Goal: Task Accomplishment & Management: Manage account settings

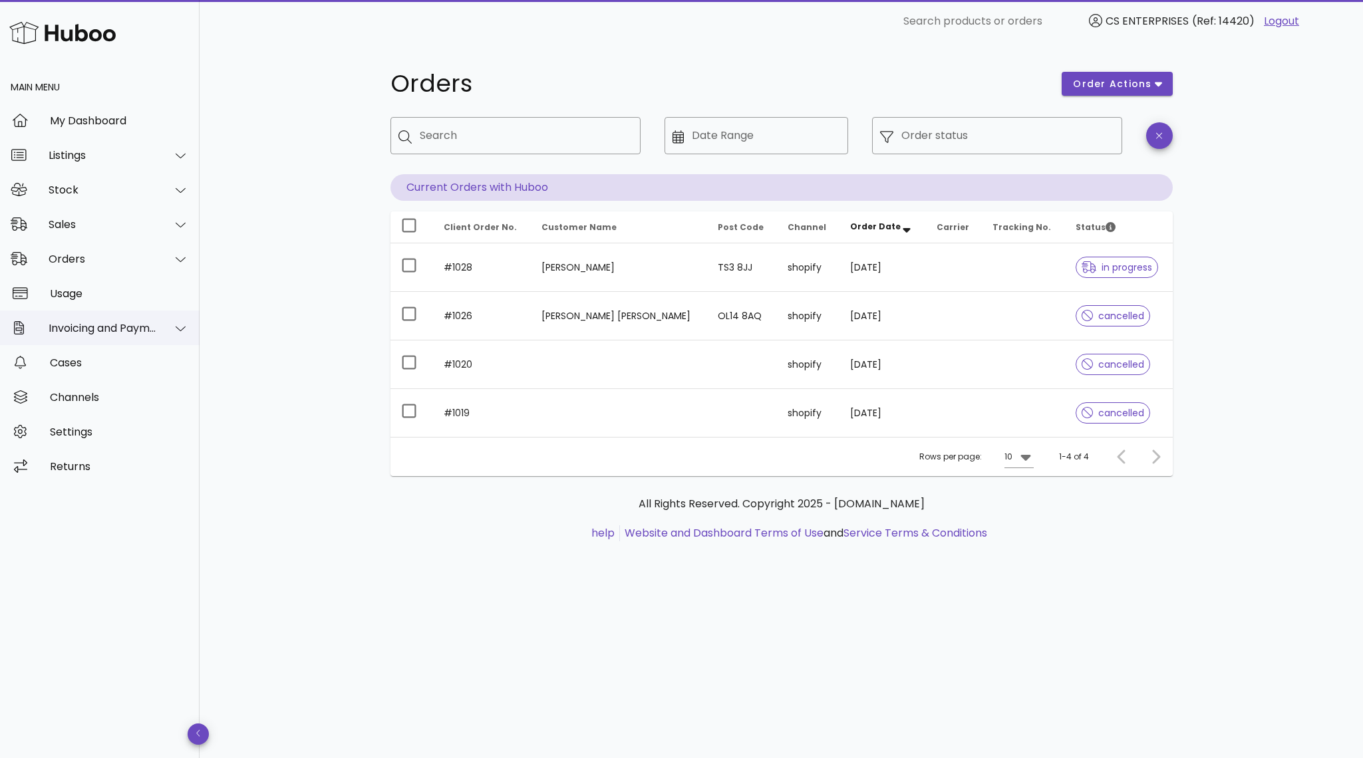
click at [118, 325] on div "Invoicing and Payments" at bounding box center [103, 328] width 108 height 13
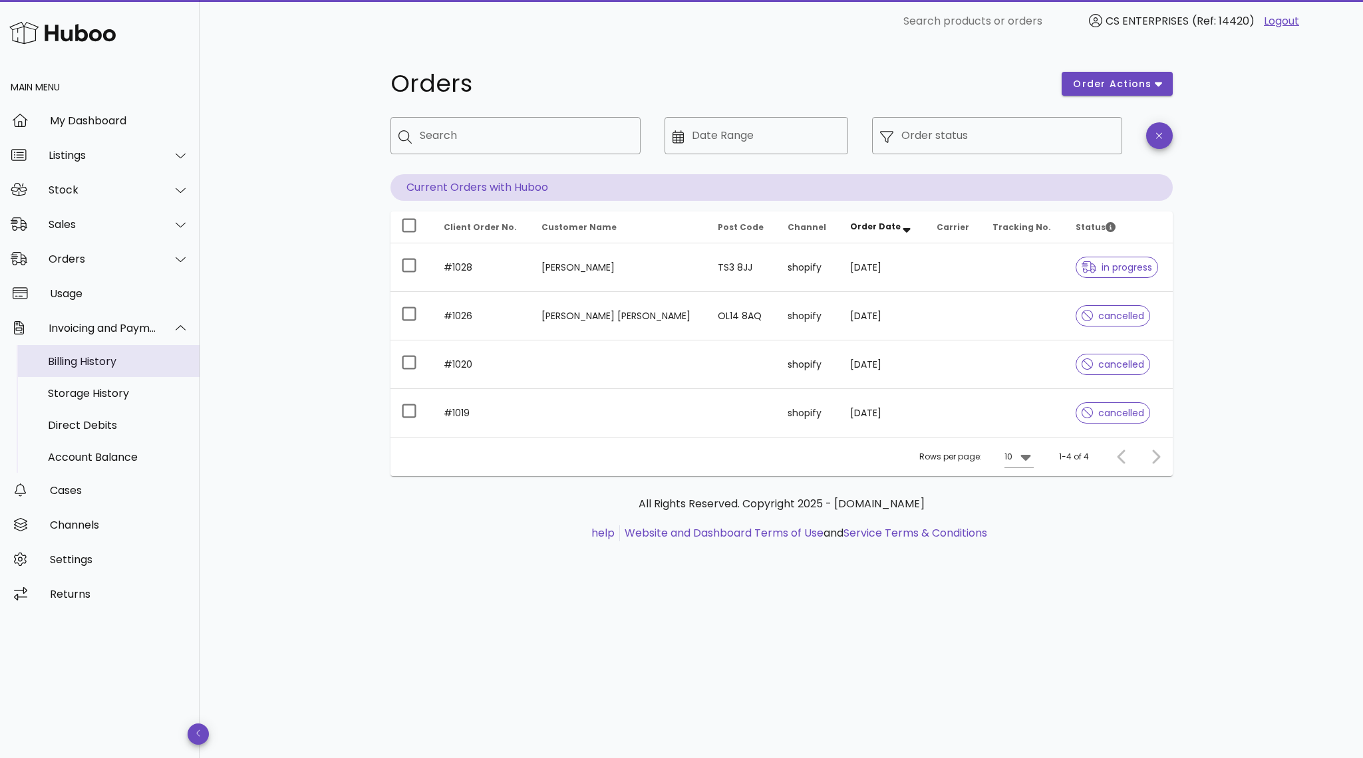
click at [110, 365] on div "Billing History" at bounding box center [118, 361] width 141 height 13
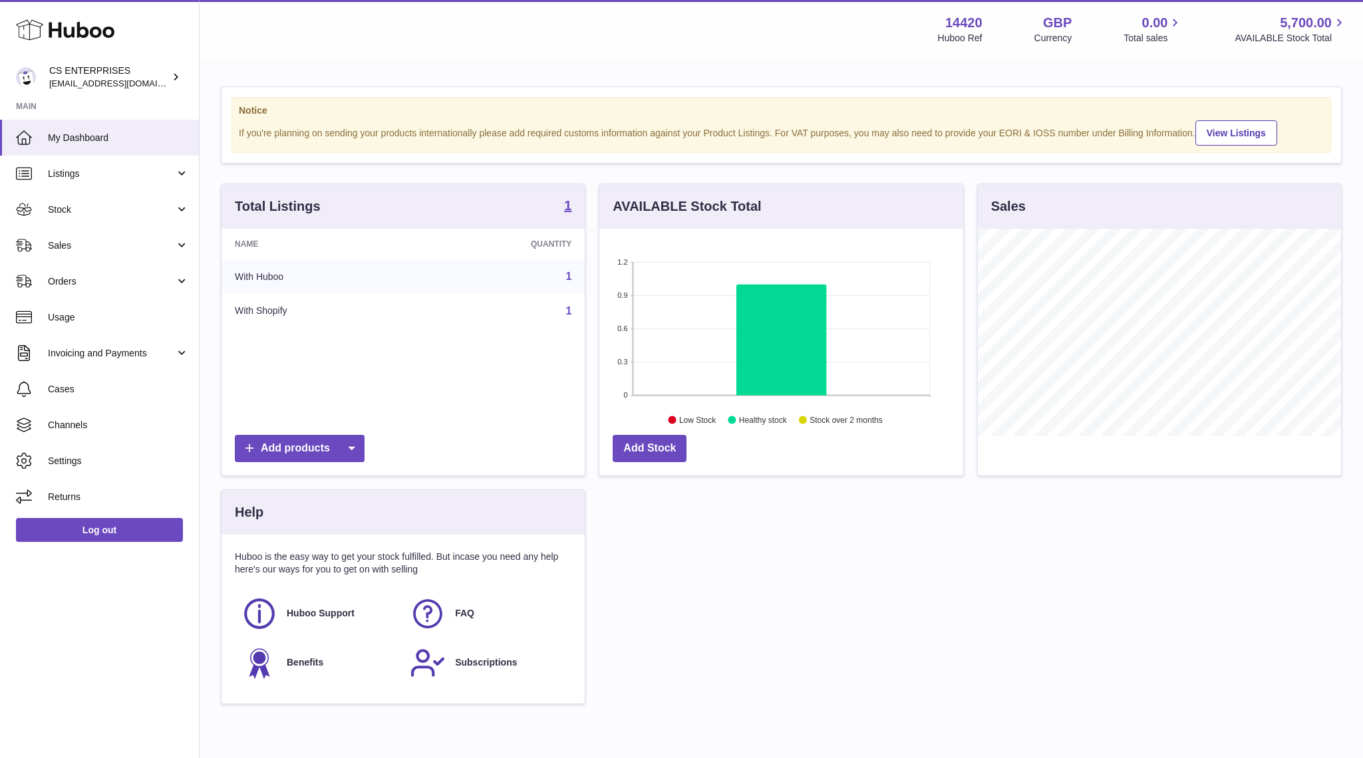
scroll to position [207, 363]
click at [101, 363] on link "Invoicing and Payments" at bounding box center [99, 353] width 199 height 36
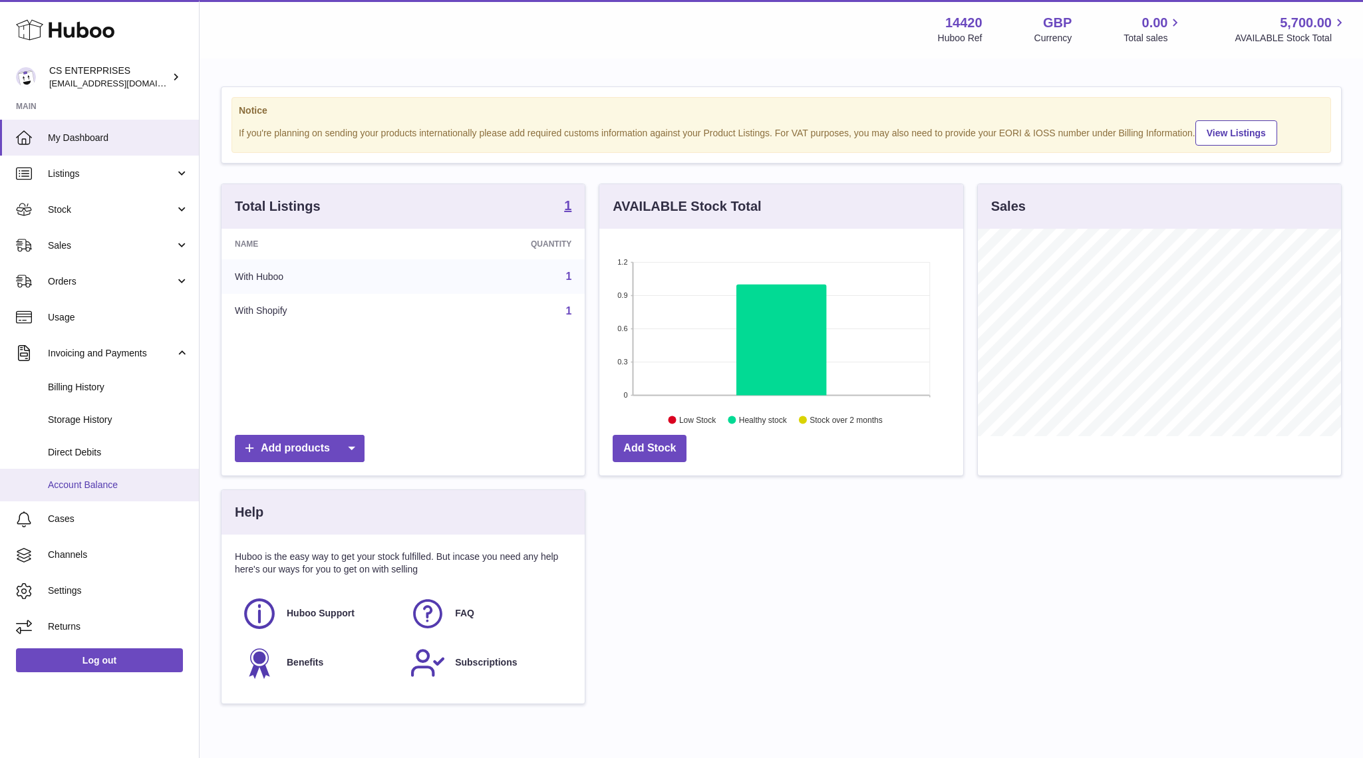
click at [99, 475] on link "Account Balance" at bounding box center [99, 485] width 199 height 33
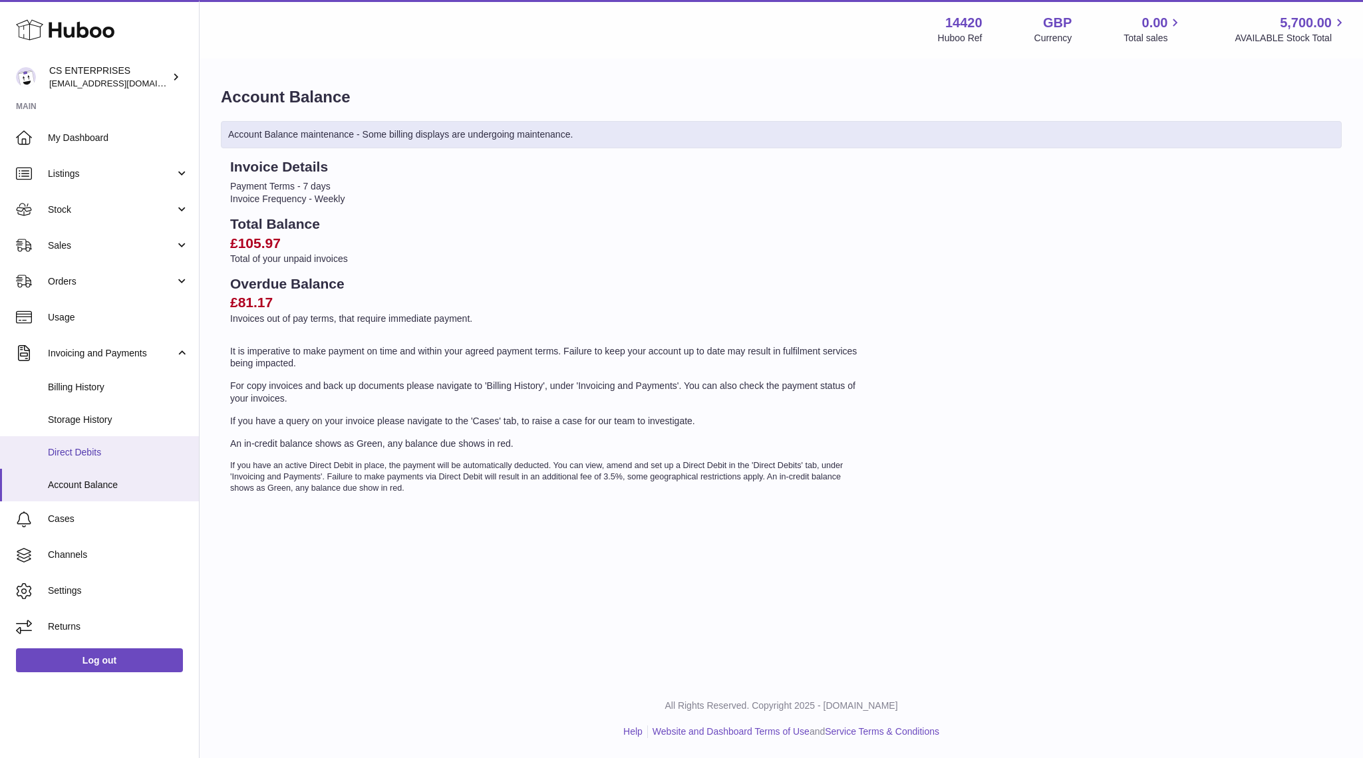
click at [148, 452] on span "Direct Debits" at bounding box center [118, 452] width 141 height 13
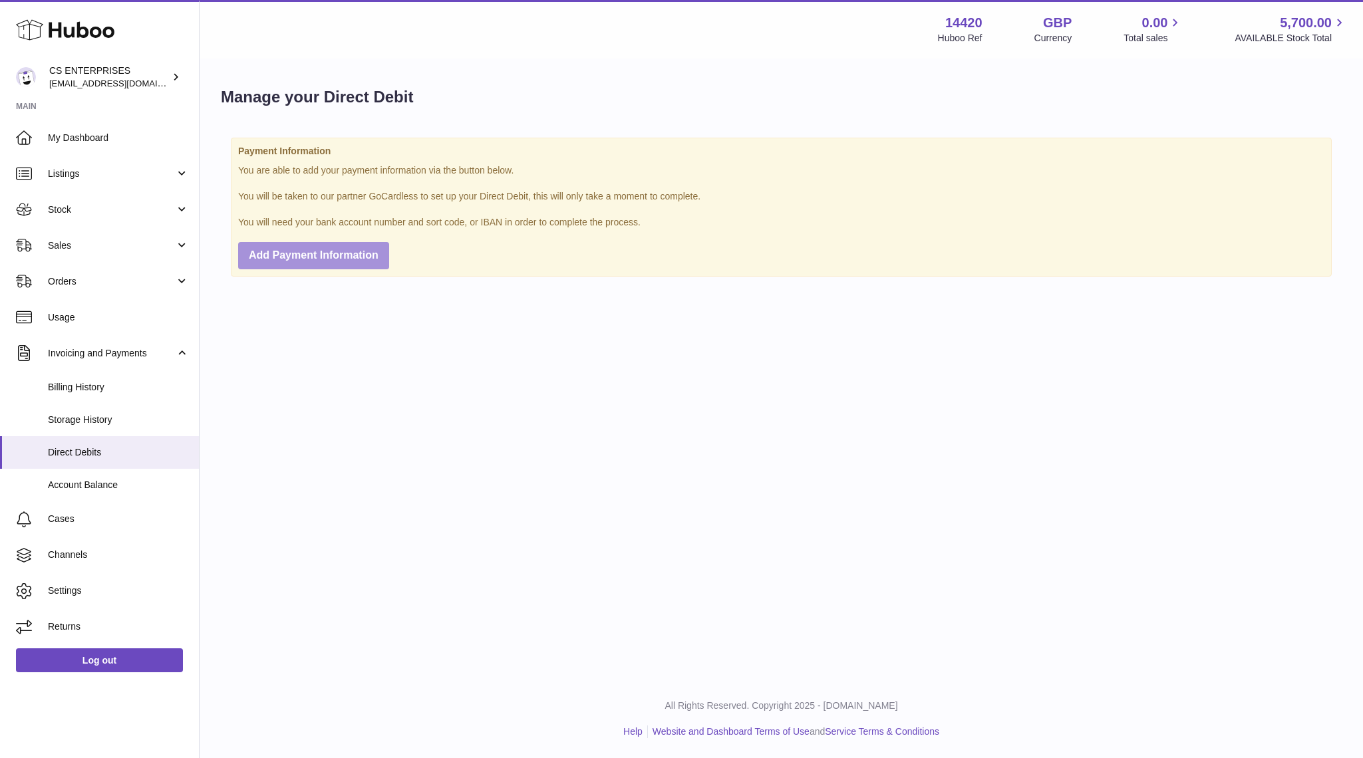
click at [335, 251] on span "Add Payment Information" at bounding box center [314, 254] width 130 height 11
click at [128, 417] on span "Storage History" at bounding box center [118, 420] width 141 height 13
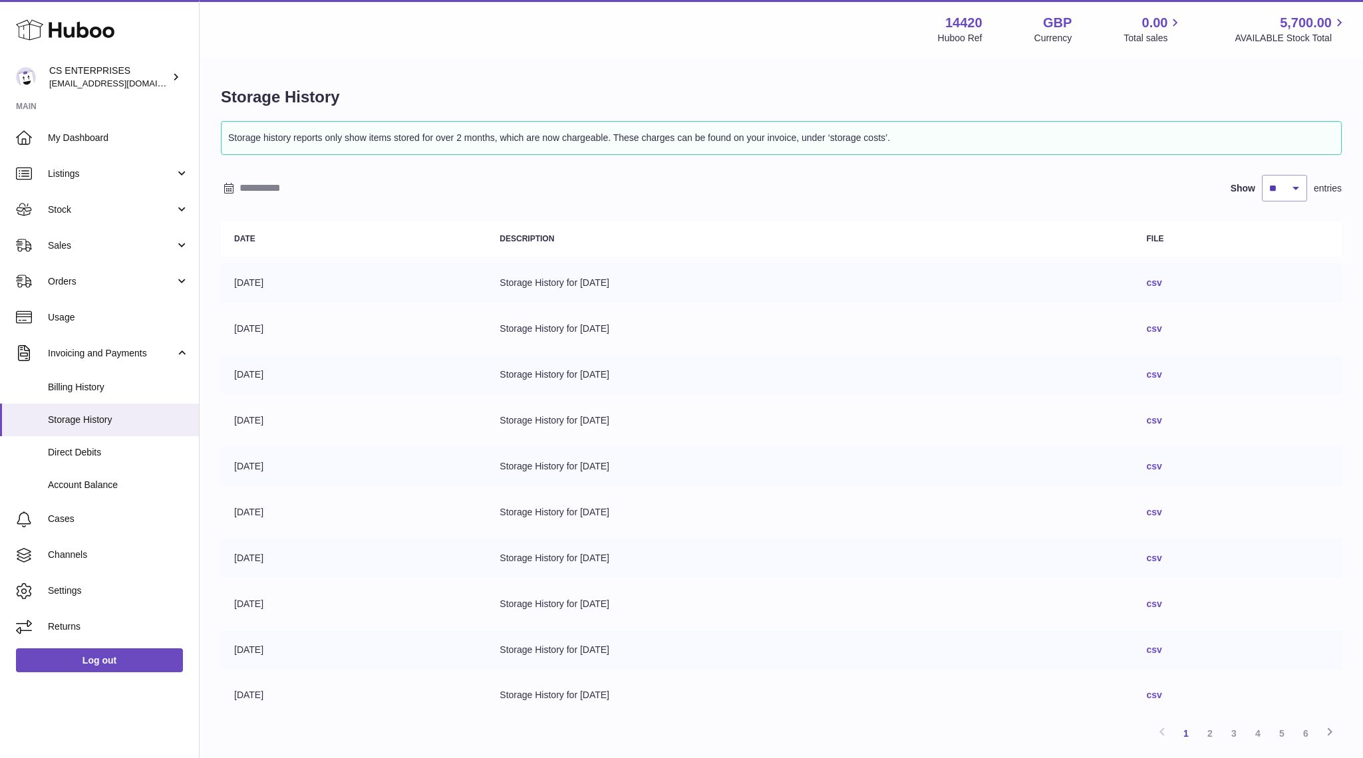
click at [111, 384] on span "Billing History" at bounding box center [118, 387] width 141 height 13
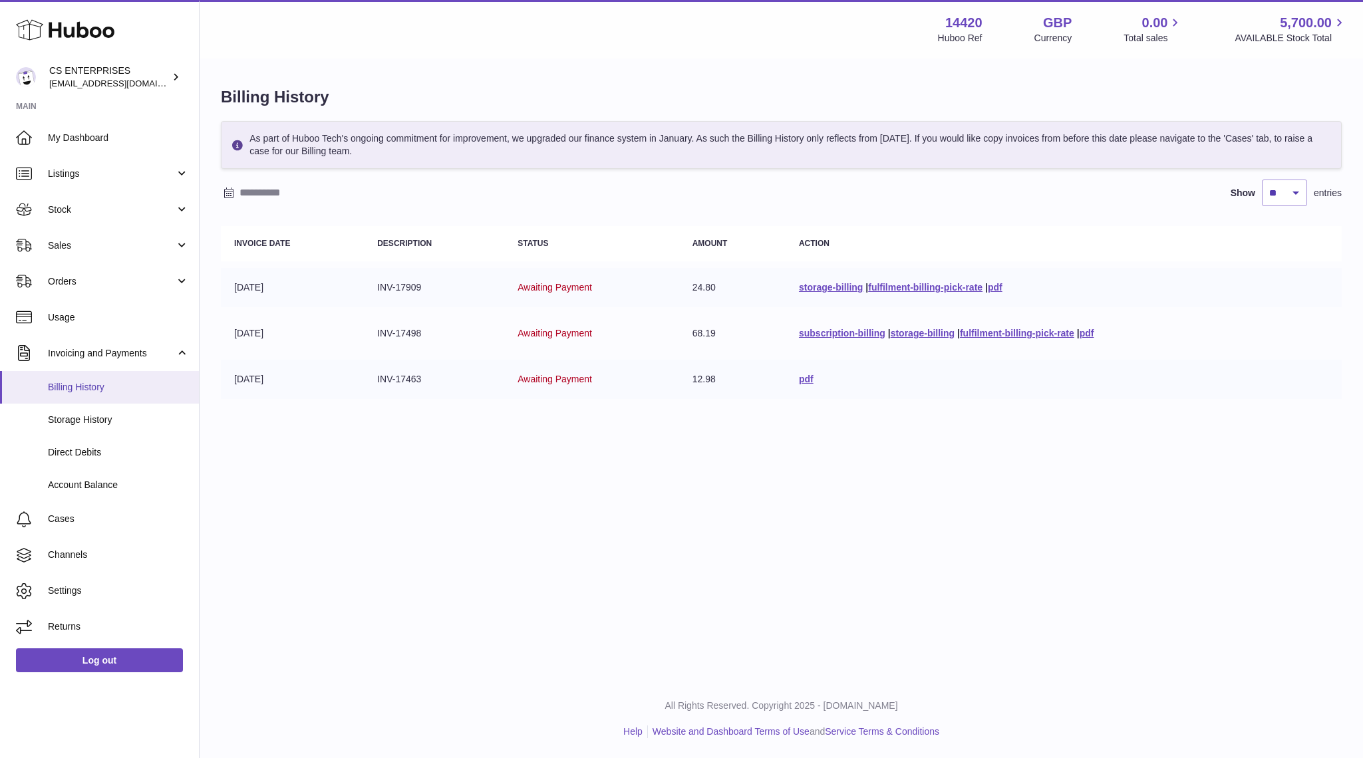
click at [111, 400] on link "Billing History" at bounding box center [99, 387] width 199 height 33
click at [114, 450] on span "Direct Debits" at bounding box center [118, 452] width 141 height 13
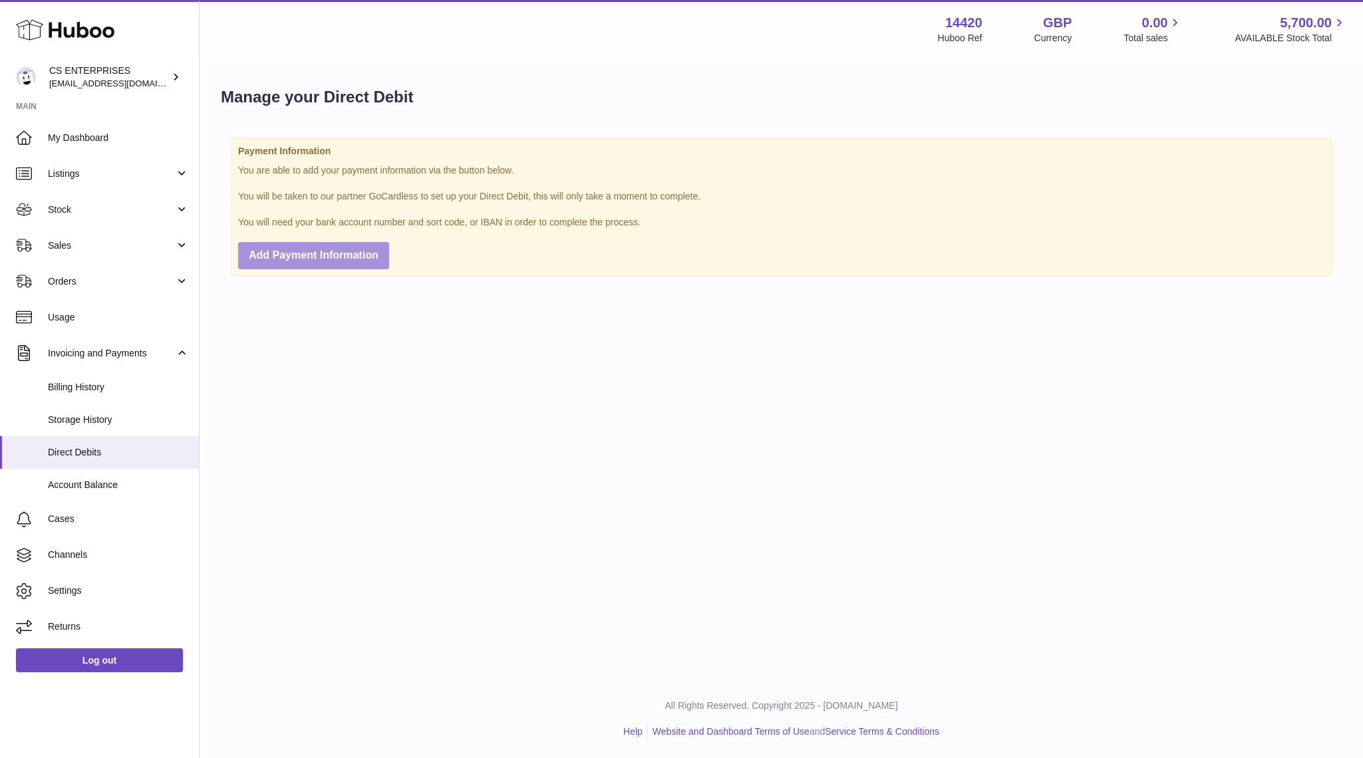
click at [283, 257] on span "Add Payment Information" at bounding box center [314, 254] width 130 height 11
